Goal: Browse casually: Explore the website without a specific task or goal

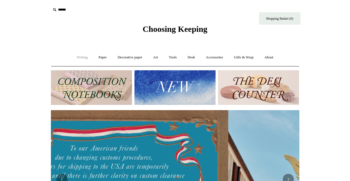
click at [74, 59] on link "Writing +" at bounding box center [82, 57] width 21 height 15
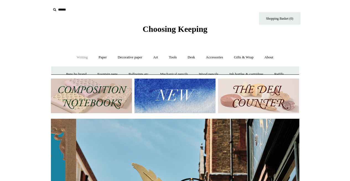
scroll to position [0, 248]
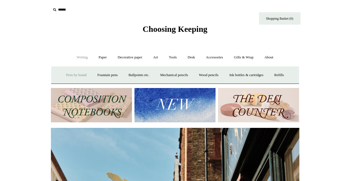
click at [65, 76] on link "Pens by brand +" at bounding box center [76, 75] width 30 height 15
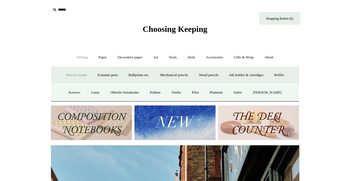
scroll to position [0, 39]
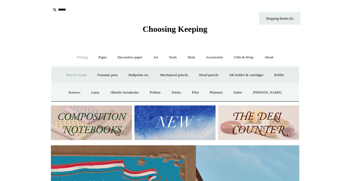
click at [79, 58] on link "Writing -" at bounding box center [82, 57] width 21 height 15
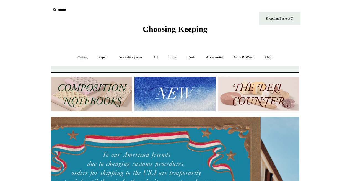
scroll to position [0, 0]
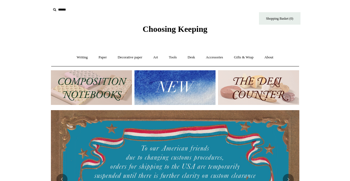
click at [186, 24] on div "Choosing Keeping" at bounding box center [175, 17] width 276 height 34
click at [186, 33] on span "Choosing Keeping" at bounding box center [174, 28] width 65 height 9
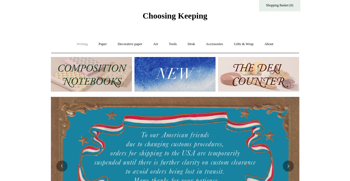
click at [74, 44] on link "Writing +" at bounding box center [82, 44] width 21 height 15
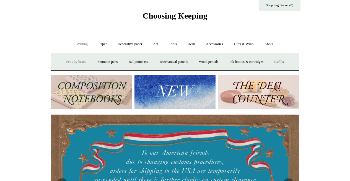
click at [71, 62] on link "Pens by brand +" at bounding box center [76, 61] width 30 height 15
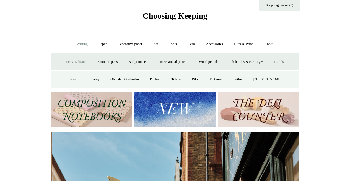
scroll to position [0, 248]
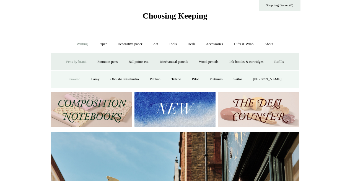
click at [66, 80] on link "Kaweco" at bounding box center [75, 79] width 22 height 15
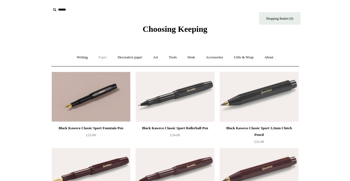
click at [98, 57] on link "Paper +" at bounding box center [102, 57] width 18 height 15
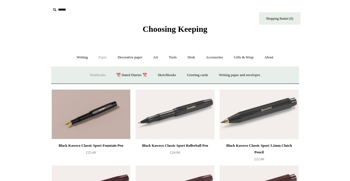
click at [94, 73] on link "Notebooks +" at bounding box center [97, 75] width 25 height 15
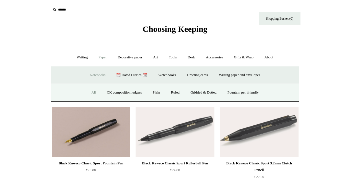
click at [91, 93] on link "All" at bounding box center [93, 92] width 15 height 15
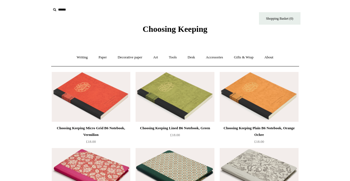
click at [149, 30] on span "Choosing Keeping" at bounding box center [174, 28] width 65 height 9
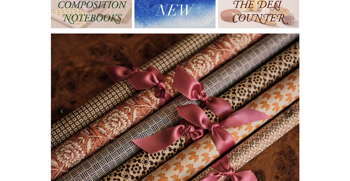
scroll to position [75, 0]
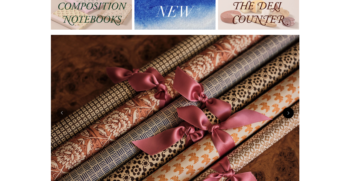
click at [288, 111] on button "Next" at bounding box center [287, 112] width 11 height 11
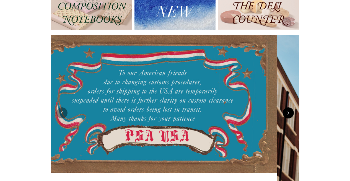
scroll to position [0, 0]
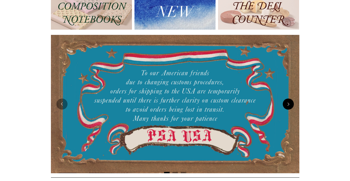
click at [288, 111] on img at bounding box center [175, 104] width 248 height 138
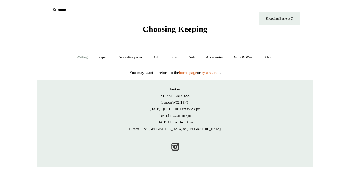
click at [78, 56] on link "Writing +" at bounding box center [82, 57] width 21 height 15
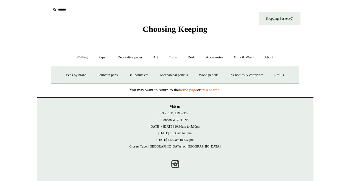
click at [168, 32] on span "Choosing Keeping" at bounding box center [174, 28] width 65 height 9
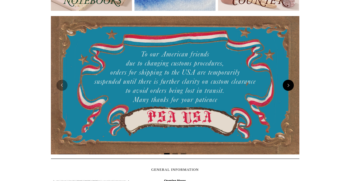
scroll to position [94, 0]
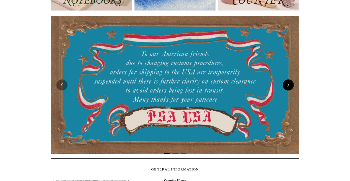
click at [286, 85] on button "Next" at bounding box center [287, 84] width 11 height 11
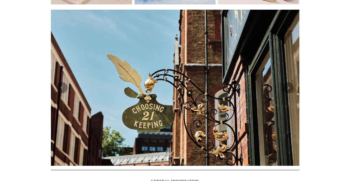
scroll to position [95, 0]
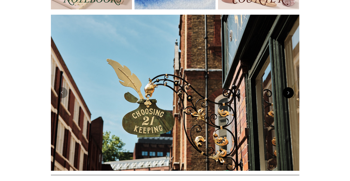
click at [287, 90] on button "Next" at bounding box center [287, 92] width 11 height 11
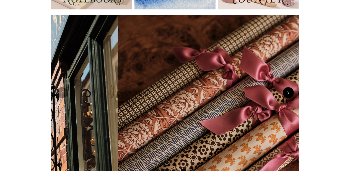
scroll to position [0, 496]
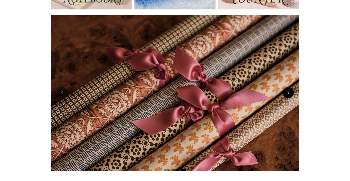
click at [287, 90] on button "Next" at bounding box center [287, 92] width 11 height 11
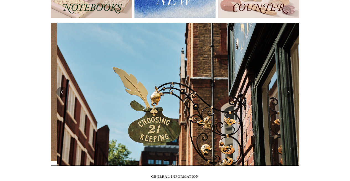
scroll to position [86, 0]
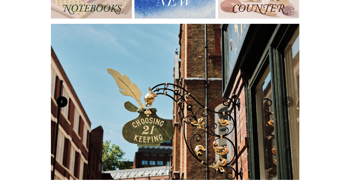
click at [66, 102] on button "Previous" at bounding box center [61, 101] width 11 height 11
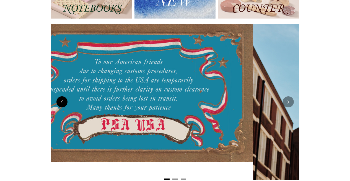
scroll to position [0, 0]
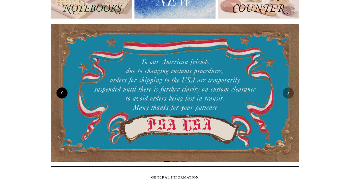
click at [58, 89] on button "Previous" at bounding box center [61, 92] width 11 height 11
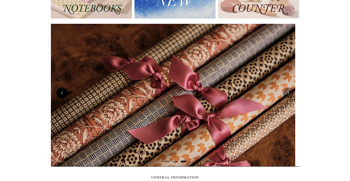
scroll to position [0, 501]
click at [291, 93] on button "Next" at bounding box center [287, 92] width 11 height 11
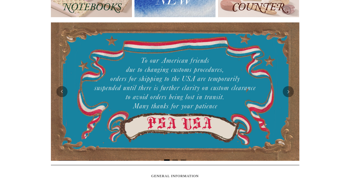
scroll to position [0, 0]
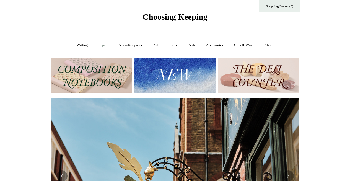
click at [101, 42] on link "Paper +" at bounding box center [102, 45] width 18 height 15
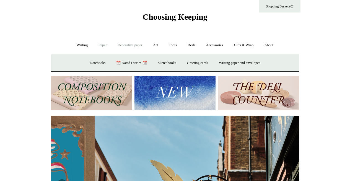
click at [128, 45] on link "Decorative paper +" at bounding box center [129, 45] width 35 height 15
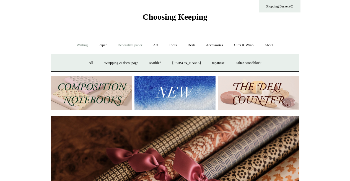
click at [81, 46] on link "Writing +" at bounding box center [82, 45] width 21 height 15
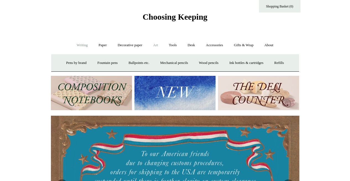
click at [156, 43] on link "Art +" at bounding box center [155, 45] width 15 height 15
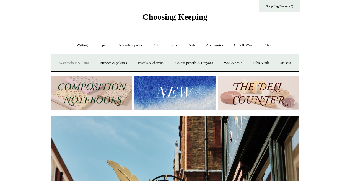
click at [73, 65] on link "Watercolour & Paint" at bounding box center [74, 63] width 40 height 15
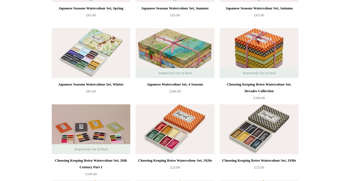
scroll to position [76, 0]
